Goal: Task Accomplishment & Management: Use online tool/utility

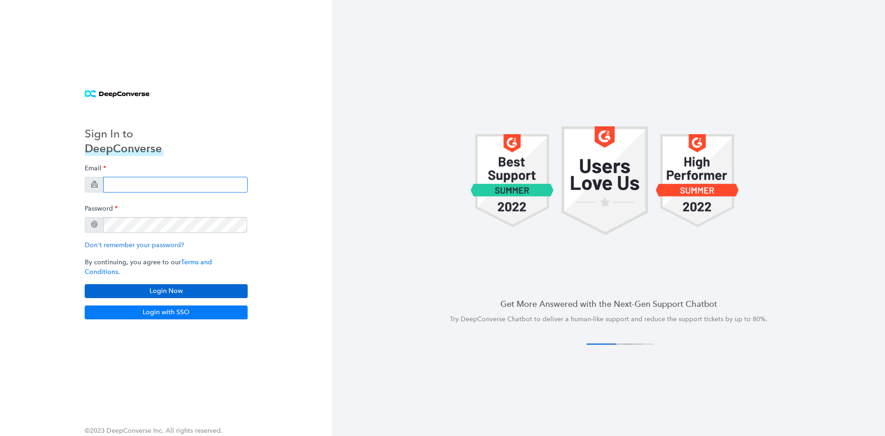
type input "[PERSON_NAME][EMAIL_ADDRESS][PERSON_NAME][DOMAIN_NAME]"
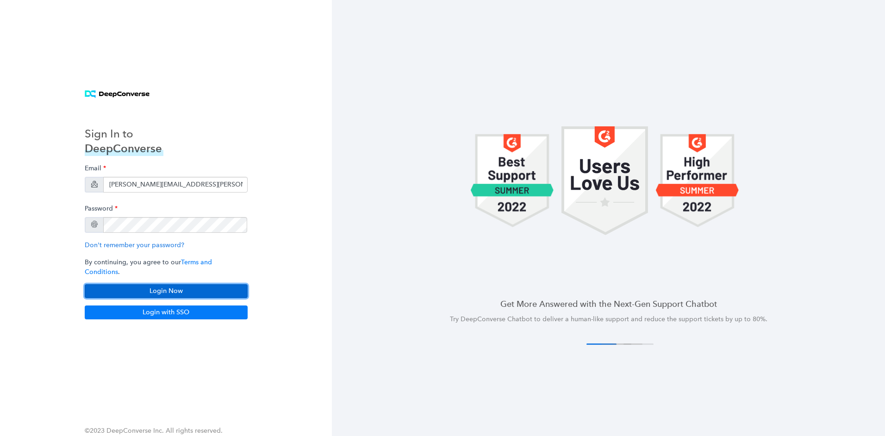
click at [184, 291] on button "Login Now" at bounding box center [166, 291] width 163 height 14
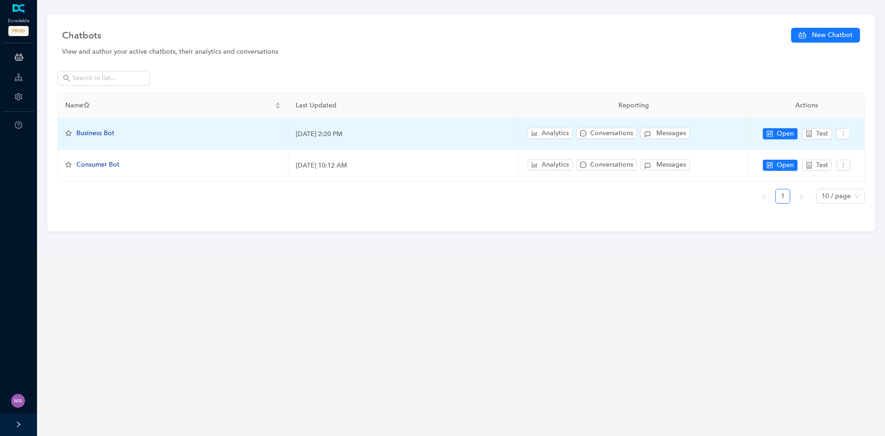
click at [105, 133] on span "Business Bot" at bounding box center [95, 133] width 38 height 8
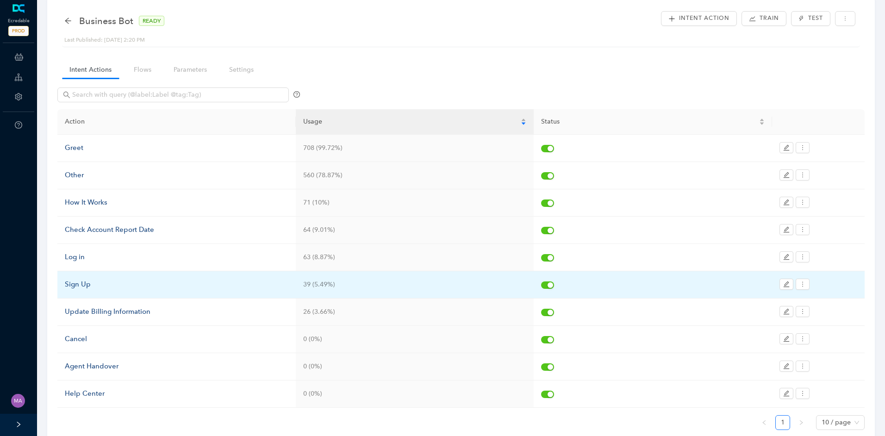
scroll to position [61, 0]
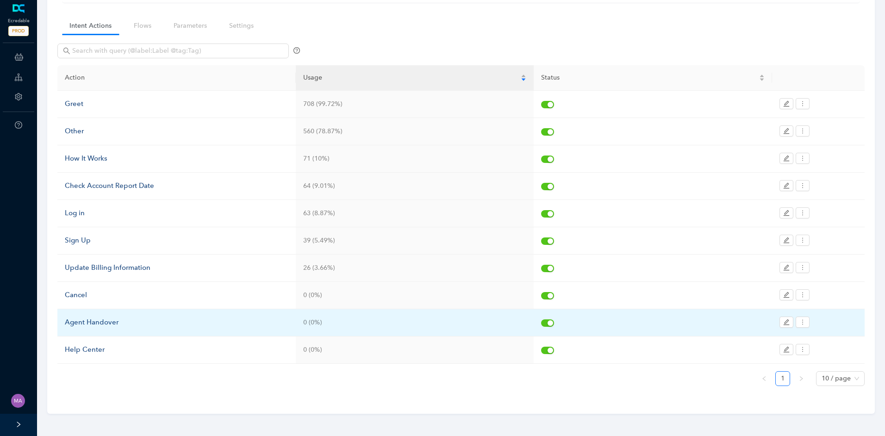
click at [113, 323] on div "Agent Handover" at bounding box center [177, 322] width 224 height 11
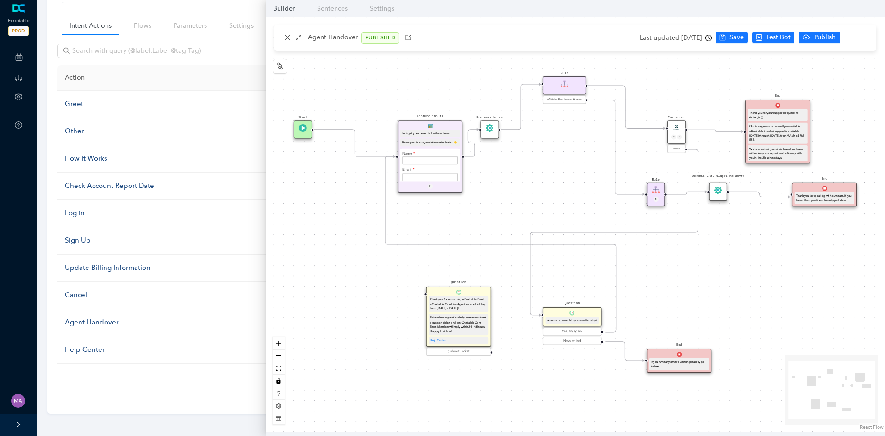
drag, startPoint x: 547, startPoint y: 182, endPoint x: 514, endPoint y: 200, distance: 36.7
click at [517, 198] on div "Start End If you have any other question please type below. Connector P E error…" at bounding box center [575, 224] width 619 height 415
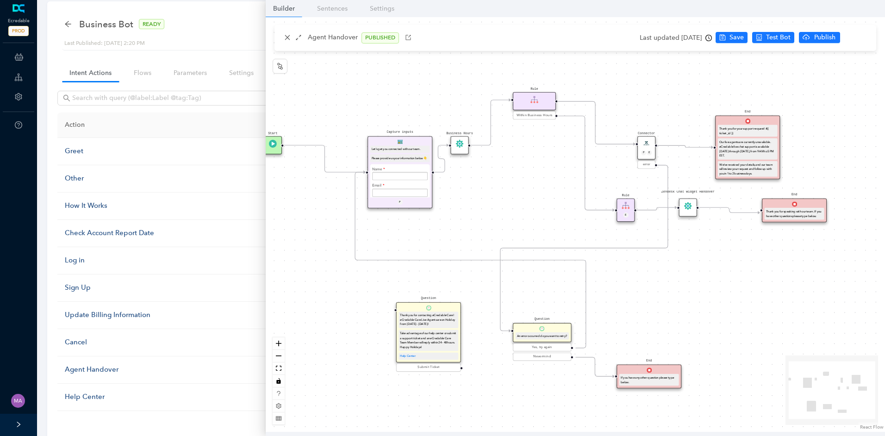
scroll to position [0, 0]
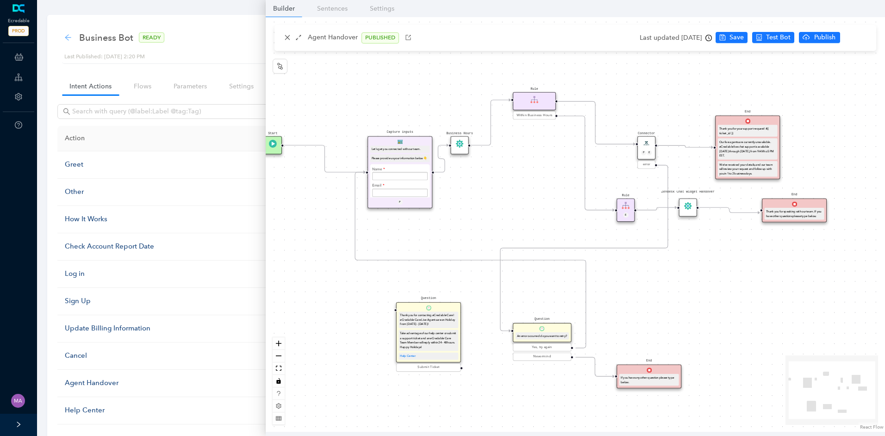
click at [64, 38] on icon "arrow-left" at bounding box center [67, 37] width 7 height 7
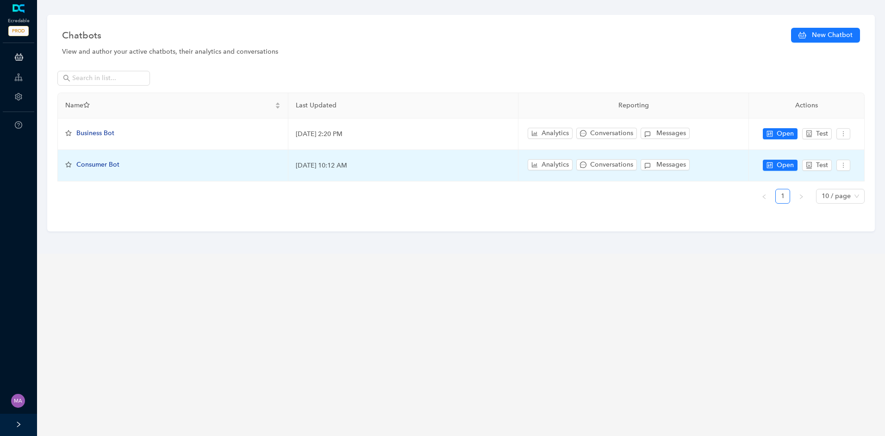
click at [106, 162] on span "Consumer Bot" at bounding box center [97, 165] width 43 height 8
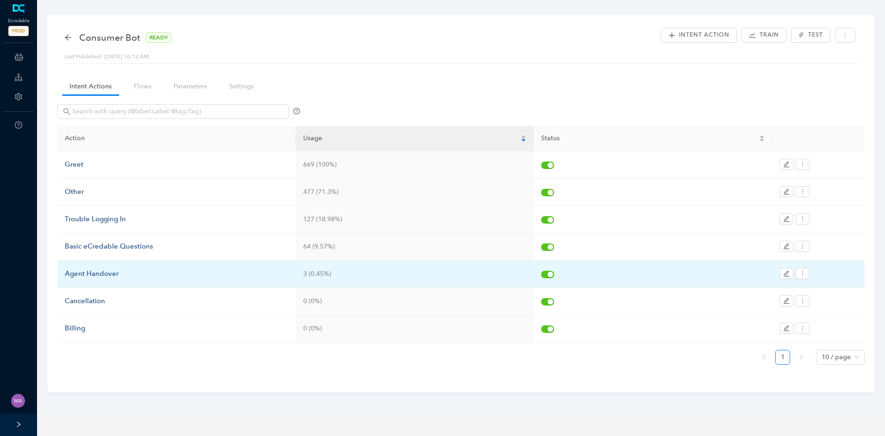
click at [118, 275] on div "Agent Handover" at bounding box center [177, 274] width 224 height 11
